Goal: Transaction & Acquisition: Register for event/course

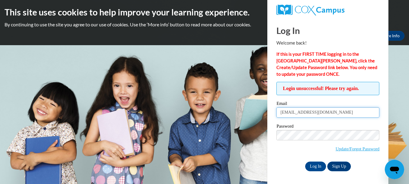
click at [332, 113] on input "[EMAIL_ADDRESS][DOMAIN_NAME]" at bounding box center [328, 112] width 103 height 10
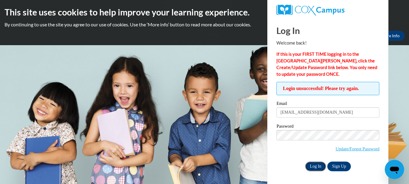
click at [311, 164] on input "Log In" at bounding box center [315, 166] width 21 height 10
click at [316, 163] on input "Log In" at bounding box center [315, 166] width 21 height 10
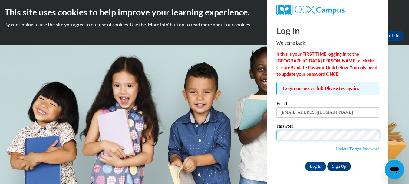
click at [305, 161] on input "Log In" at bounding box center [315, 166] width 21 height 10
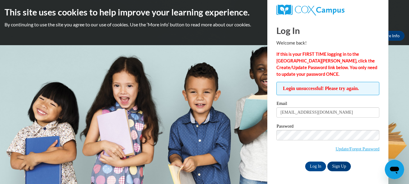
click at [219, 62] on body "This site uses cookies to help improve your learning experience. By continuing …" at bounding box center [204, 92] width 409 height 184
click at [343, 167] on link "Sign Up" at bounding box center [339, 166] width 24 height 10
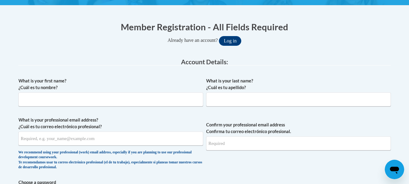
scroll to position [105, 0]
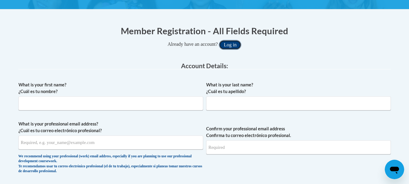
click at [234, 46] on button "Log in" at bounding box center [230, 45] width 22 height 10
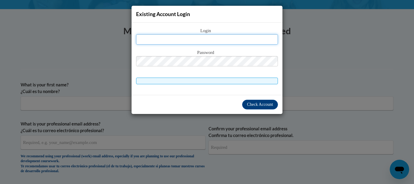
click at [236, 38] on input "text" at bounding box center [207, 39] width 142 height 10
type input "[EMAIL_ADDRESS][DOMAIN_NAME]"
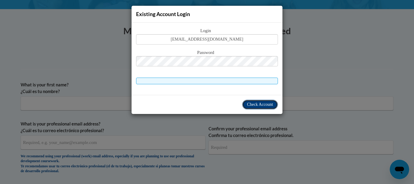
click at [250, 103] on span "Check Account" at bounding box center [260, 104] width 26 height 5
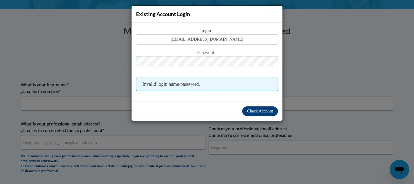
click at [250, 103] on div "Check Account" at bounding box center [206, 110] width 151 height 19
click at [201, 84] on span "Invalid login name/password." at bounding box center [207, 84] width 142 height 13
click at [263, 49] on span "Password" at bounding box center [207, 52] width 142 height 7
click at [224, 88] on span "Invalid login name/password." at bounding box center [207, 84] width 142 height 13
click at [252, 111] on span "Check Account" at bounding box center [260, 111] width 26 height 5
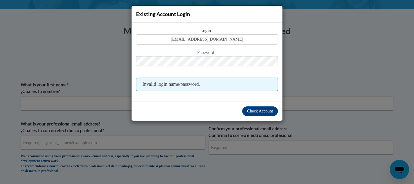
click at [213, 77] on div "Login [EMAIL_ADDRESS][DOMAIN_NAME] Password Invalid login name/password." at bounding box center [207, 59] width 142 height 64
click at [211, 84] on span "Invalid login name/password." at bounding box center [207, 84] width 142 height 13
click at [324, 60] on div "Existing Account Login Login [EMAIL_ADDRESS][DOMAIN_NAME] Password Invalid logi…" at bounding box center [207, 92] width 414 height 184
